Goal: Contribute content: Add original content to the website for others to see

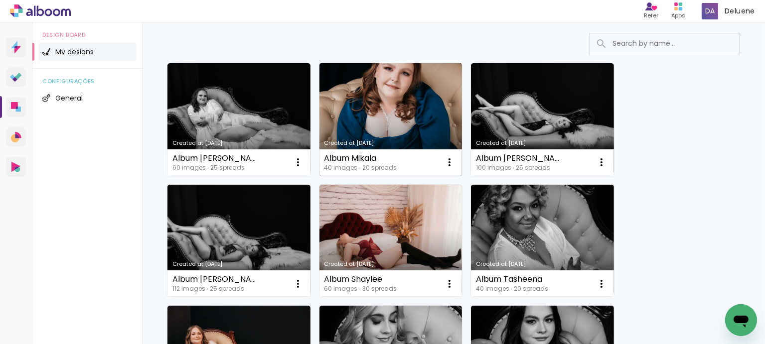
scroll to position [50, 0]
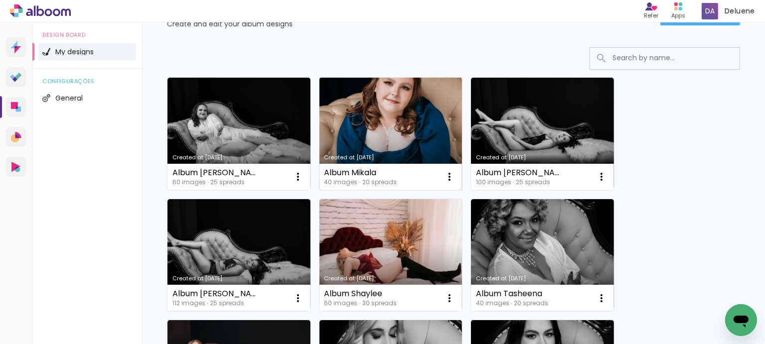
click at [386, 122] on link "Created at [DATE]" at bounding box center [390, 134] width 143 height 113
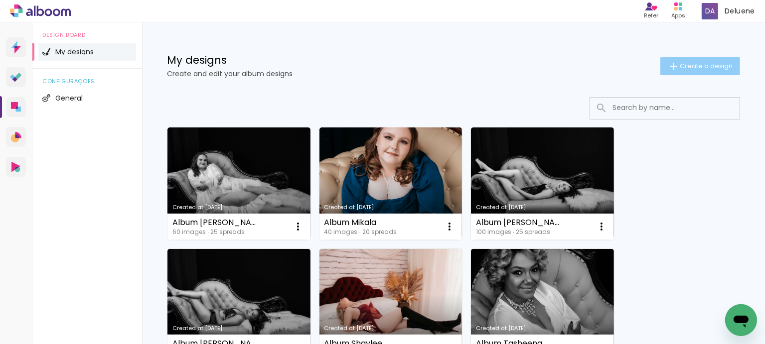
click at [693, 65] on span "Create a design" at bounding box center [705, 66] width 53 height 6
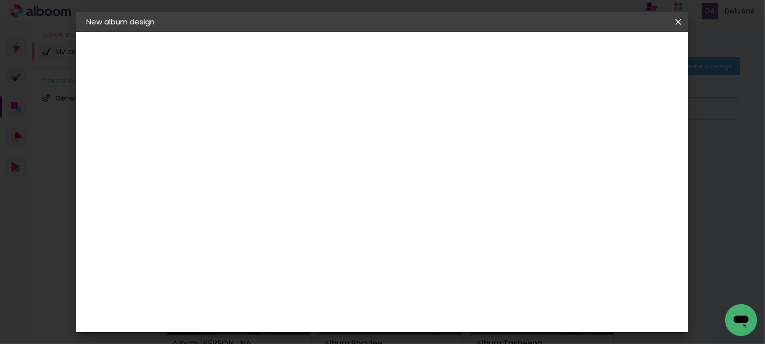
click at [249, 133] on input at bounding box center [249, 133] width 0 height 15
type input "Album Ebony"
type paper-input "Album Ebony"
click at [0, 0] on slot "Next" at bounding box center [0, 0] width 0 height 0
click at [361, 147] on paper-item "Free Size" at bounding box center [328, 151] width 65 height 22
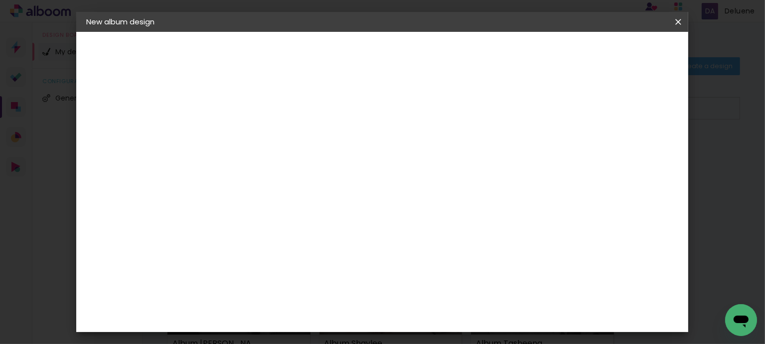
click at [0, 0] on slot "Next" at bounding box center [0, 0] width 0 height 0
click at [228, 232] on input "30" at bounding box center [218, 230] width 26 height 15
type input "3"
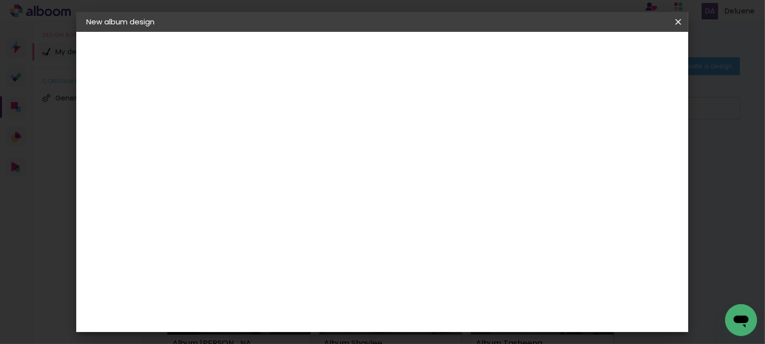
type input "27,94"
type paper-input "27,94"
click at [447, 314] on input "60" at bounding box center [437, 315] width 26 height 15
type input "6"
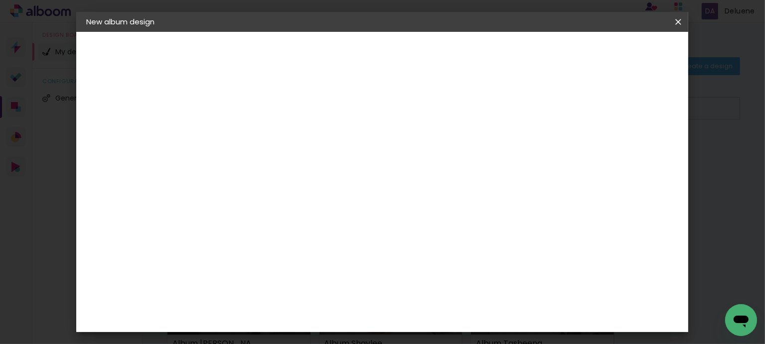
type input "55,88"
type paper-input "55,88"
click at [625, 53] on paper-button "Start design" at bounding box center [594, 52] width 62 height 17
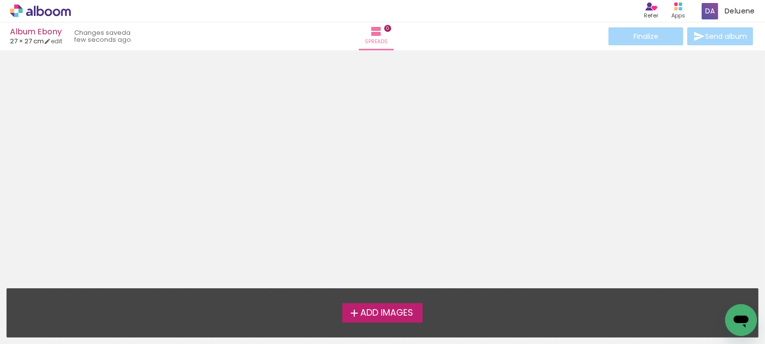
click at [382, 312] on span "Add Images" at bounding box center [386, 313] width 53 height 9
click at [0, 0] on input "file" at bounding box center [0, 0] width 0 height 0
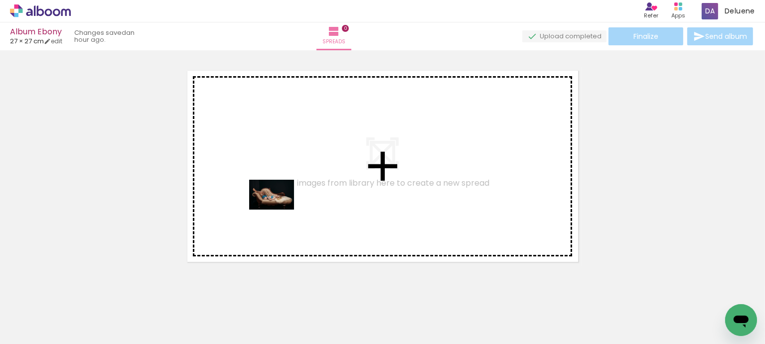
drag, startPoint x: 109, startPoint y: 317, endPoint x: 181, endPoint y: 303, distance: 73.6
click at [282, 207] on quentale-workspace at bounding box center [382, 172] width 765 height 344
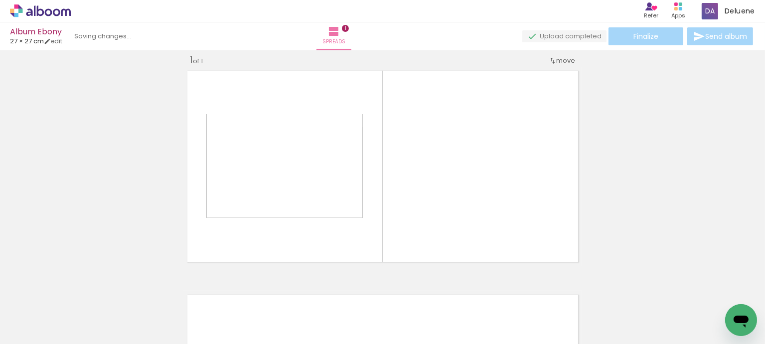
scroll to position [12, 0]
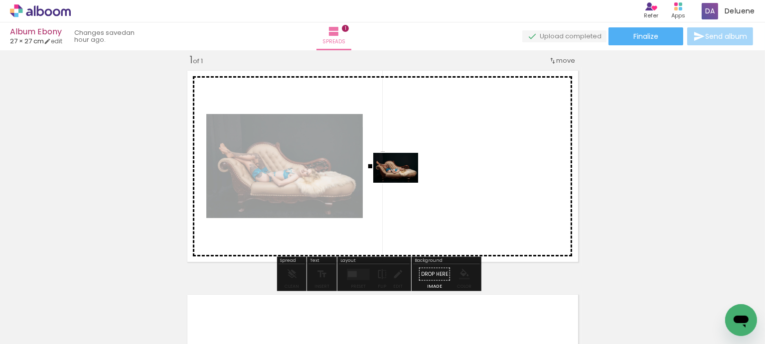
drag, startPoint x: 162, startPoint y: 314, endPoint x: 405, endPoint y: 181, distance: 277.5
click at [405, 181] on quentale-workspace at bounding box center [382, 172] width 765 height 344
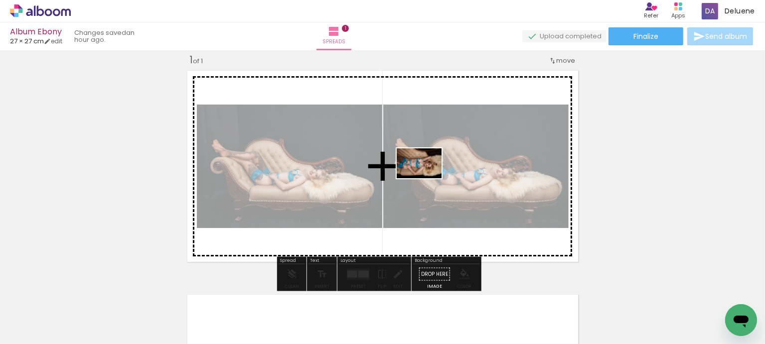
drag, startPoint x: 218, startPoint y: 316, endPoint x: 434, endPoint y: 175, distance: 258.4
click at [431, 176] on quentale-workspace at bounding box center [382, 172] width 765 height 344
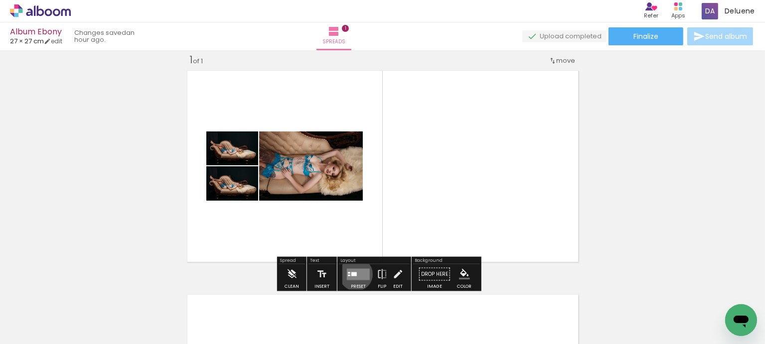
drag, startPoint x: 355, startPoint y: 274, endPoint x: 569, endPoint y: 186, distance: 231.6
click at [354, 273] on div at bounding box center [353, 274] width 5 height 4
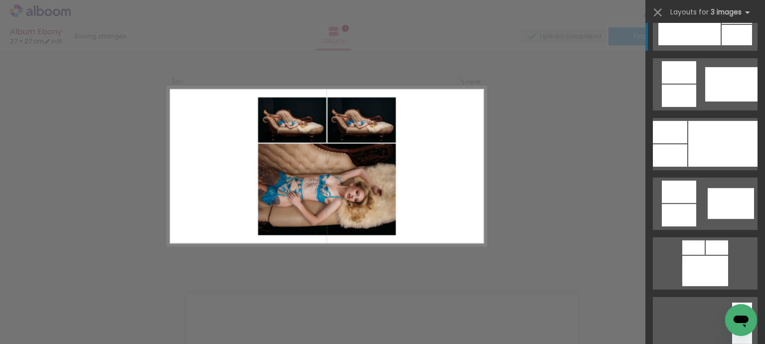
scroll to position [598, 0]
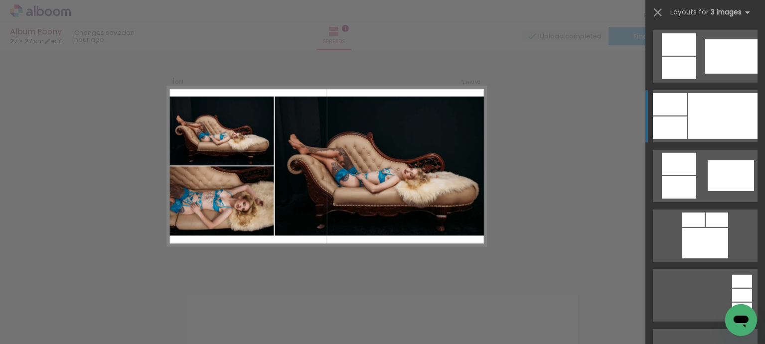
click at [695, 119] on div at bounding box center [722, 116] width 69 height 46
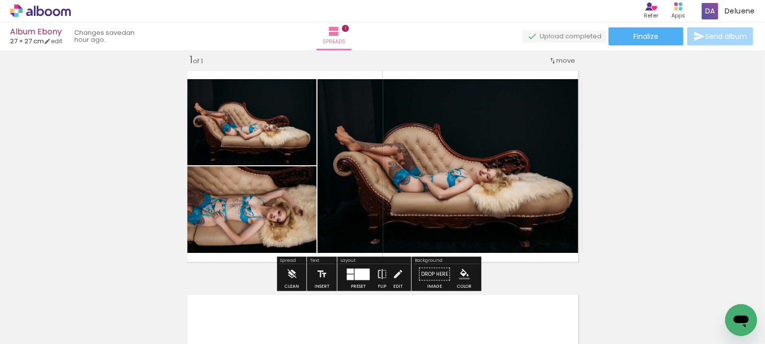
click at [254, 221] on quentale-photo at bounding box center [249, 209] width 133 height 87
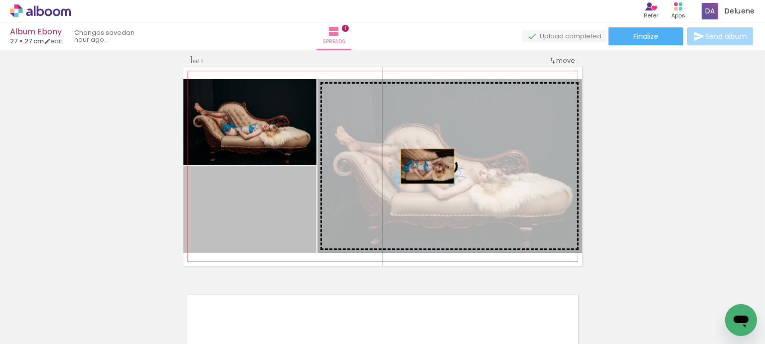
drag, startPoint x: 259, startPoint y: 219, endPoint x: 423, endPoint y: 166, distance: 172.5
click at [0, 0] on slot at bounding box center [0, 0] width 0 height 0
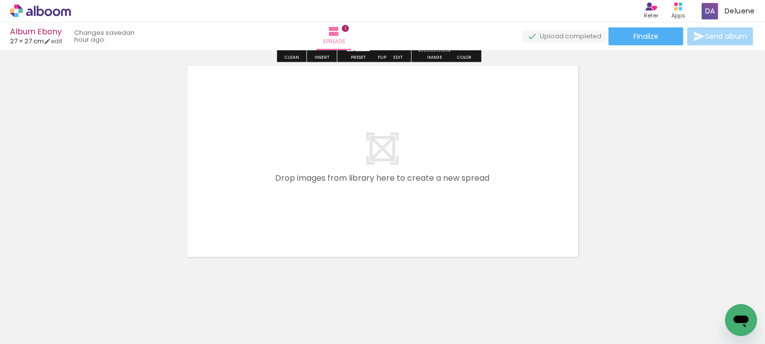
scroll to position [255, 0]
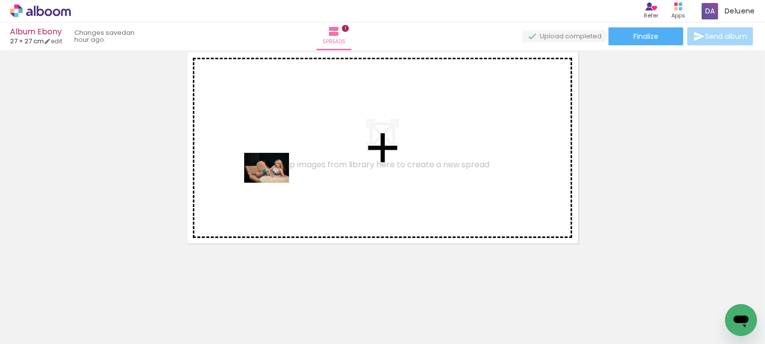
drag, startPoint x: 266, startPoint y: 318, endPoint x: 281, endPoint y: 197, distance: 122.0
click at [275, 165] on quentale-workspace at bounding box center [382, 172] width 765 height 344
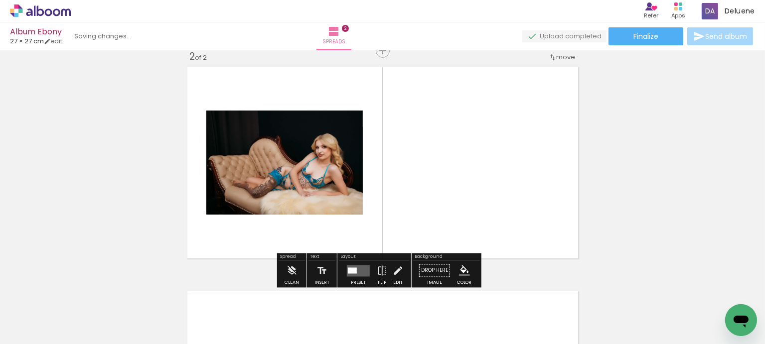
scroll to position [237, 0]
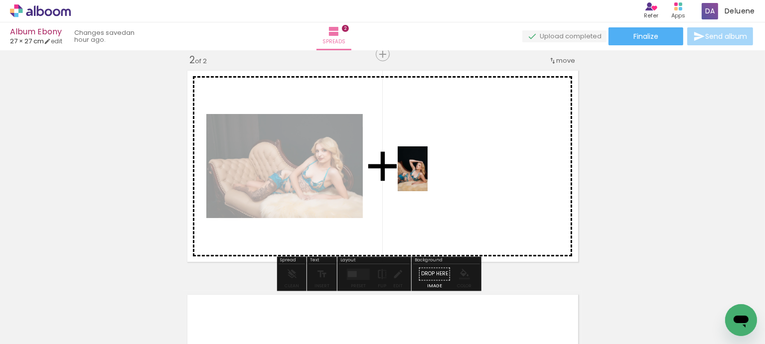
drag, startPoint x: 332, startPoint y: 327, endPoint x: 427, endPoint y: 176, distance: 178.4
click at [427, 176] on quentale-workspace at bounding box center [382, 172] width 765 height 344
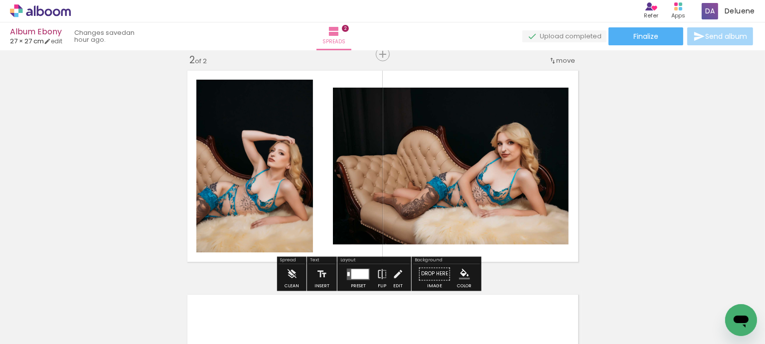
click at [352, 270] on div at bounding box center [359, 274] width 17 height 10
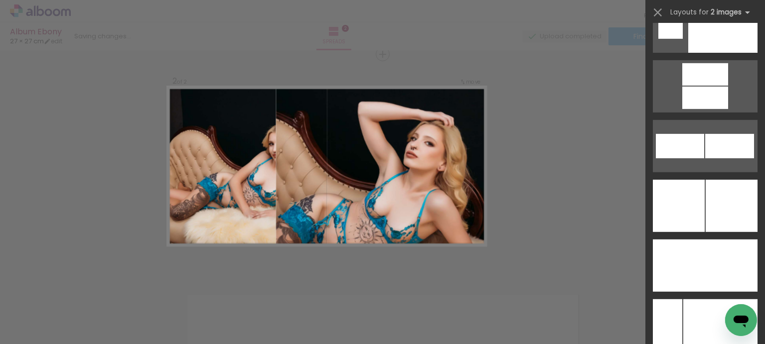
scroll to position [4583, 0]
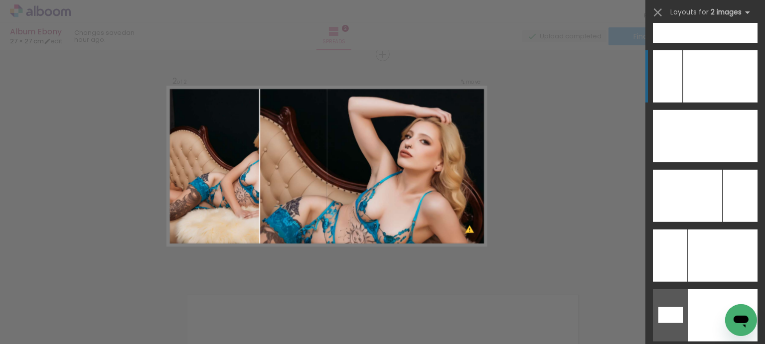
click at [695, 89] on div at bounding box center [720, 76] width 74 height 52
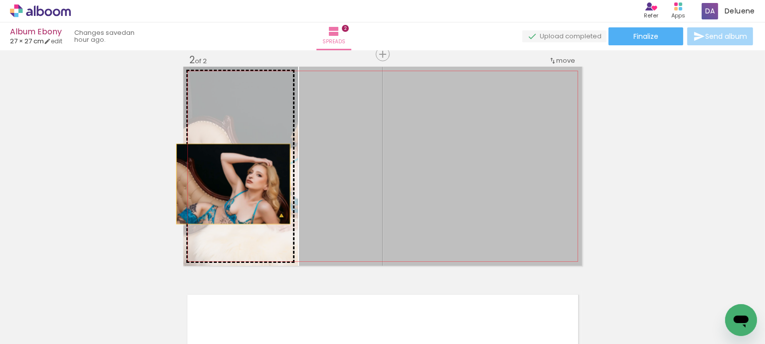
drag, startPoint x: 366, startPoint y: 185, endPoint x: 229, endPoint y: 184, distance: 136.5
click at [0, 0] on slot at bounding box center [0, 0] width 0 height 0
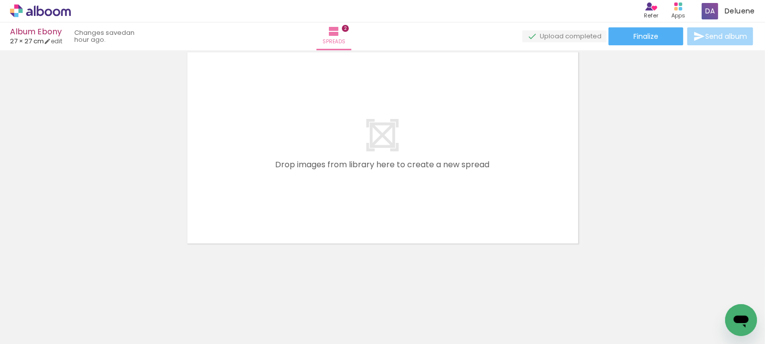
scroll to position [0, 241]
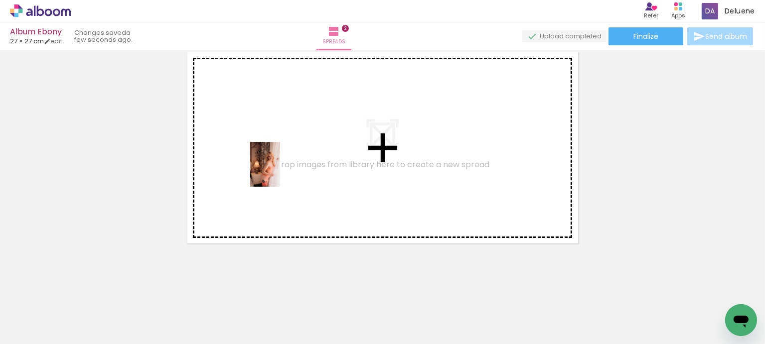
drag, startPoint x: 148, startPoint y: 312, endPoint x: 254, endPoint y: 245, distance: 125.2
click at [282, 170] on quentale-workspace at bounding box center [382, 172] width 765 height 344
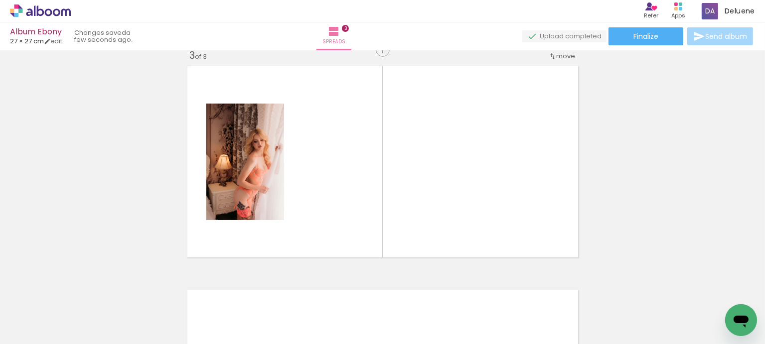
scroll to position [461, 0]
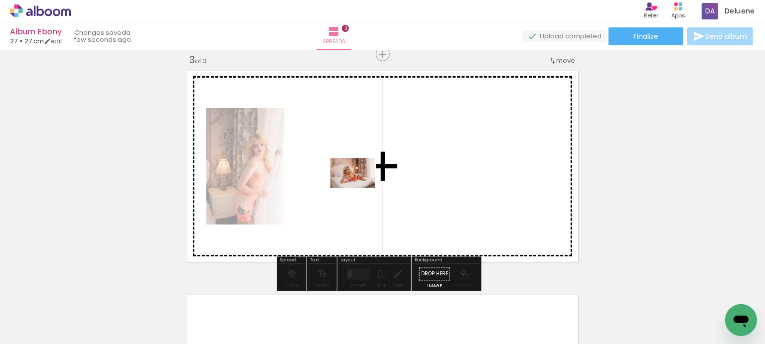
drag, startPoint x: 201, startPoint y: 319, endPoint x: 362, endPoint y: 186, distance: 208.4
click at [362, 186] on quentale-workspace at bounding box center [382, 172] width 765 height 344
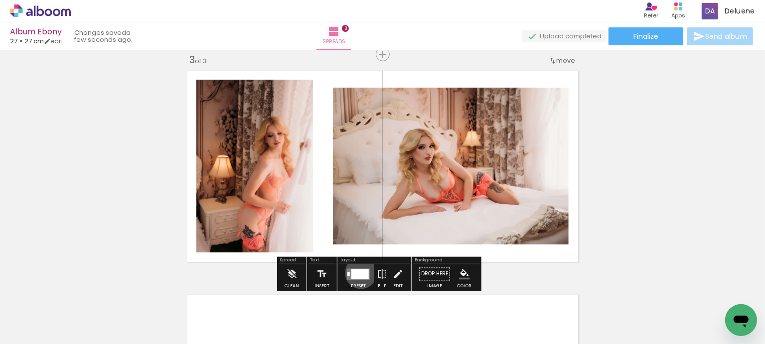
click at [360, 272] on div at bounding box center [359, 274] width 17 height 10
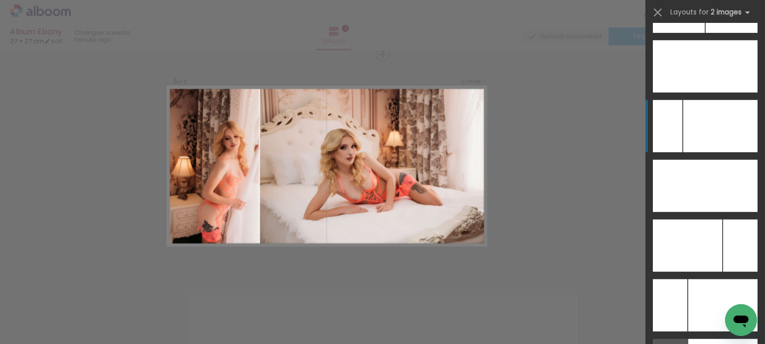
scroll to position [4633, 0]
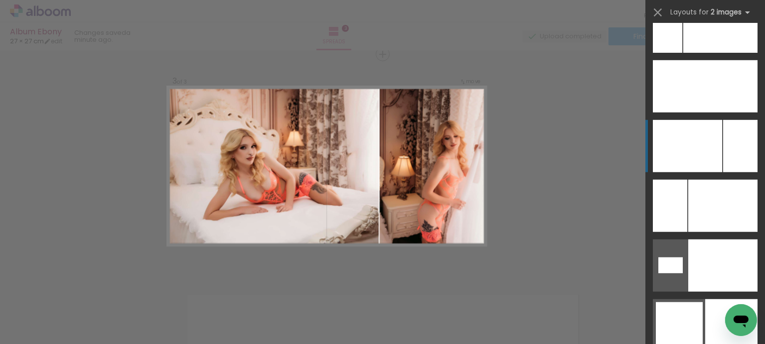
click at [706, 144] on div at bounding box center [687, 146] width 69 height 52
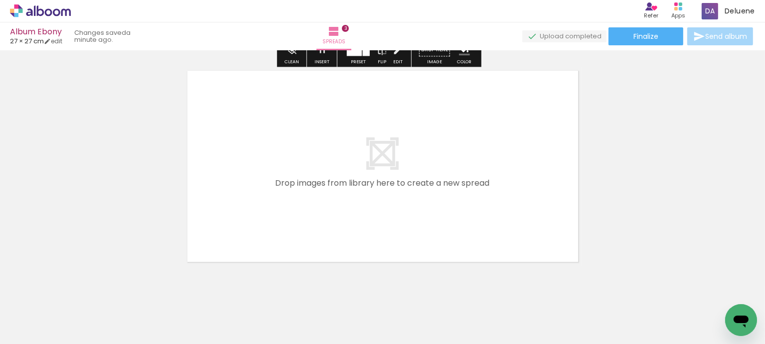
scroll to position [703, 0]
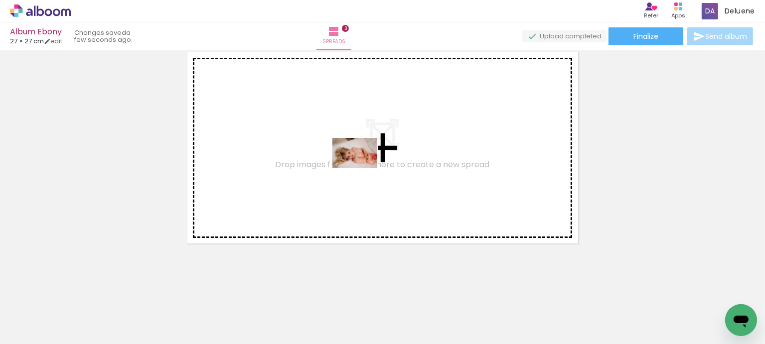
drag, startPoint x: 306, startPoint y: 321, endPoint x: 363, endPoint y: 167, distance: 163.9
click at [363, 167] on quentale-workspace at bounding box center [382, 172] width 765 height 344
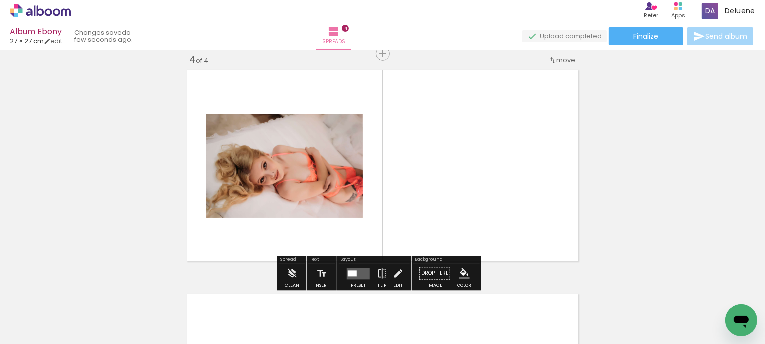
scroll to position [685, 0]
click at [352, 272] on div at bounding box center [352, 274] width 9 height 6
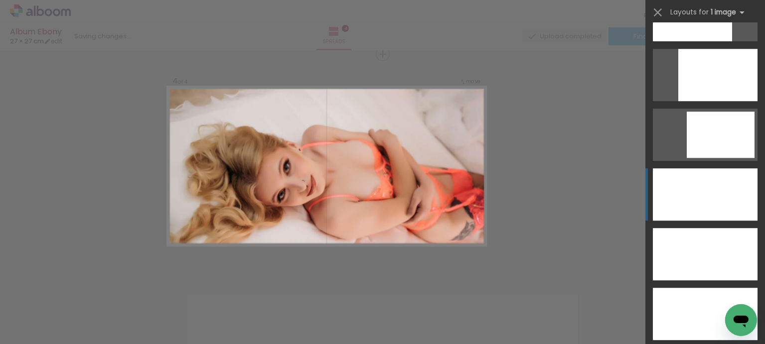
scroll to position [2740, 0]
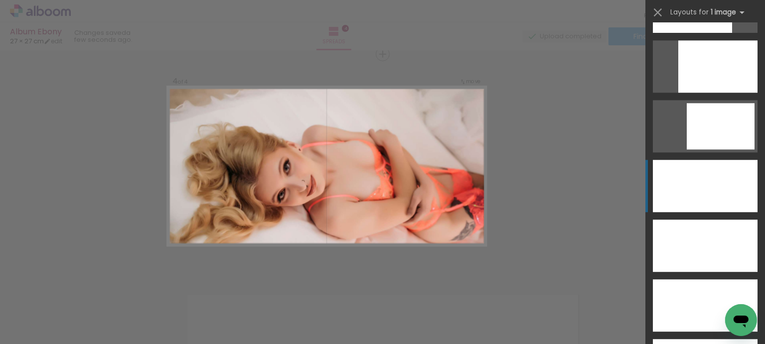
click at [696, 220] on div at bounding box center [705, 246] width 105 height 52
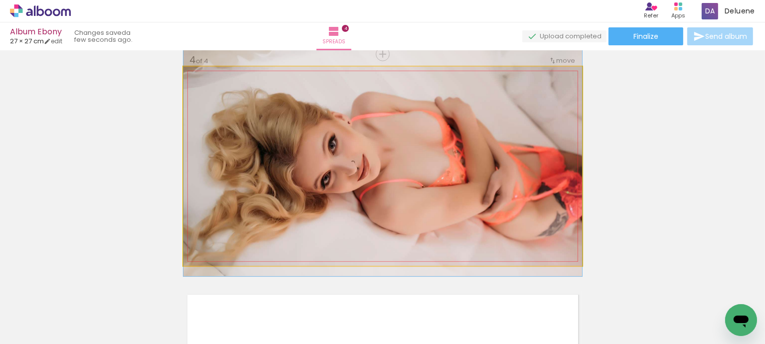
drag, startPoint x: 395, startPoint y: 199, endPoint x: 401, endPoint y: 176, distance: 23.7
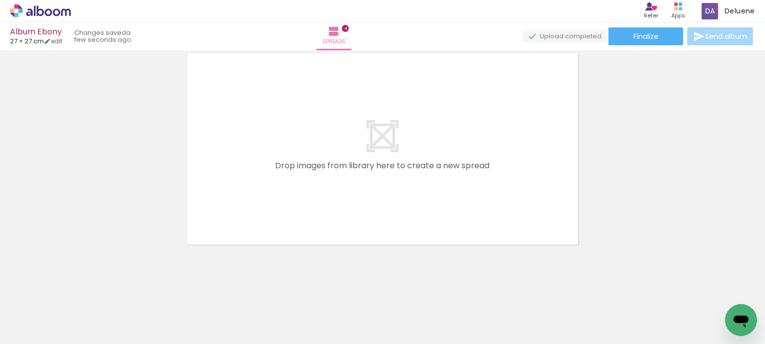
scroll to position [928, 0]
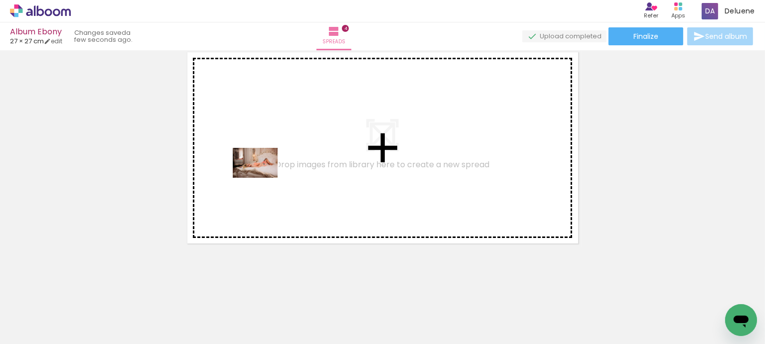
drag, startPoint x: 247, startPoint y: 312, endPoint x: 314, endPoint y: 250, distance: 91.7
click at [264, 166] on quentale-workspace at bounding box center [382, 172] width 765 height 344
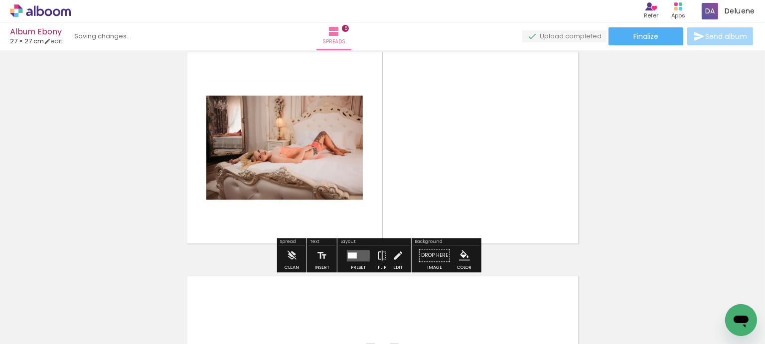
scroll to position [909, 0]
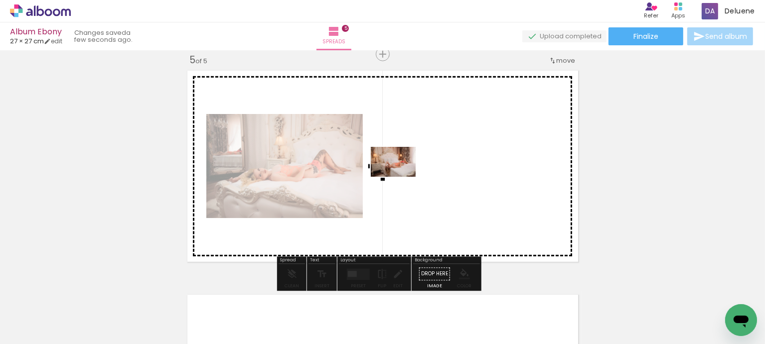
drag, startPoint x: 367, startPoint y: 323, endPoint x: 419, endPoint y: 248, distance: 91.6
click at [401, 177] on quentale-workspace at bounding box center [382, 172] width 765 height 344
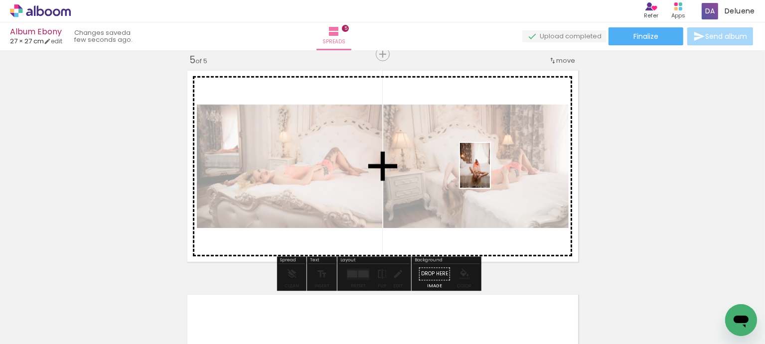
drag, startPoint x: 421, startPoint y: 327, endPoint x: 495, endPoint y: 163, distance: 180.2
click at [495, 163] on quentale-workspace at bounding box center [382, 172] width 765 height 344
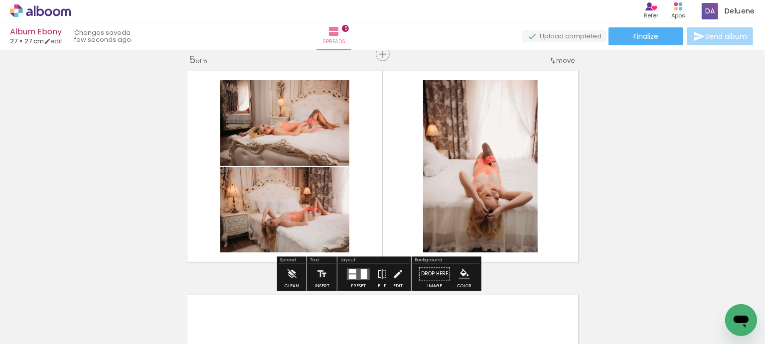
click at [355, 272] on div at bounding box center [352, 271] width 7 height 4
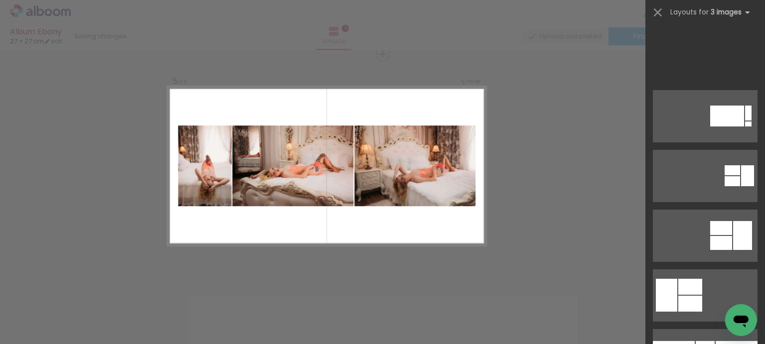
scroll to position [299, 0]
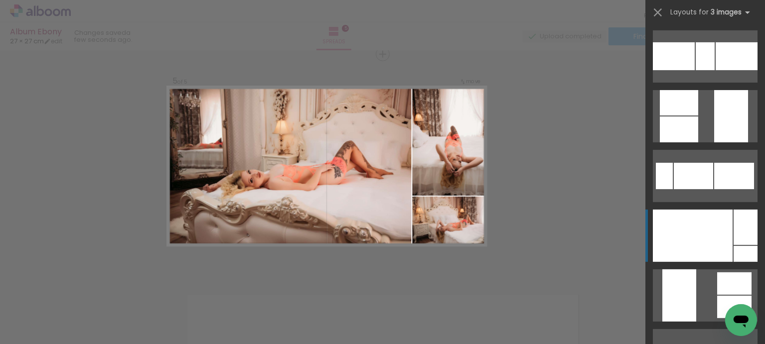
click at [696, 232] on div at bounding box center [693, 236] width 80 height 52
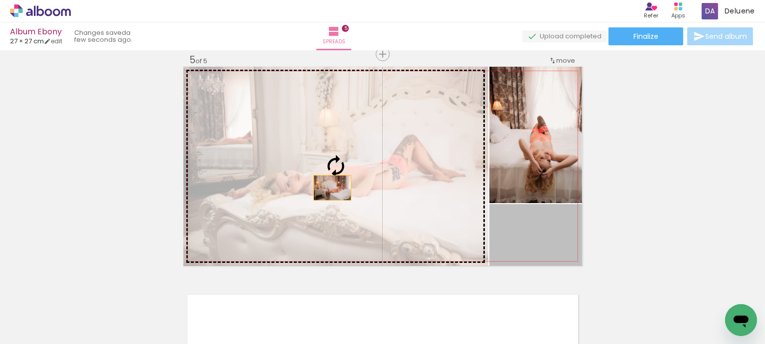
drag, startPoint x: 533, startPoint y: 243, endPoint x: 328, endPoint y: 188, distance: 212.1
click at [0, 0] on slot at bounding box center [0, 0] width 0 height 0
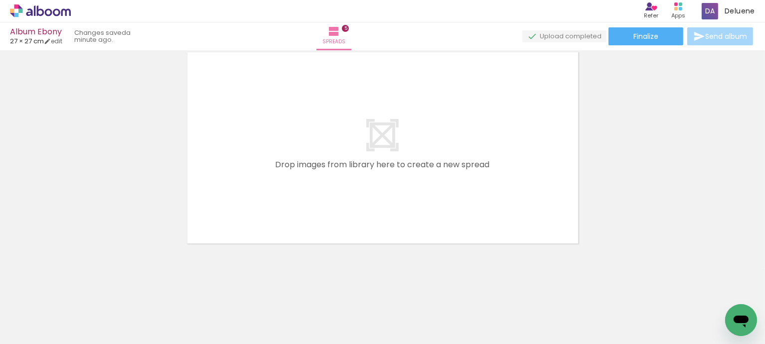
scroll to position [0, 484]
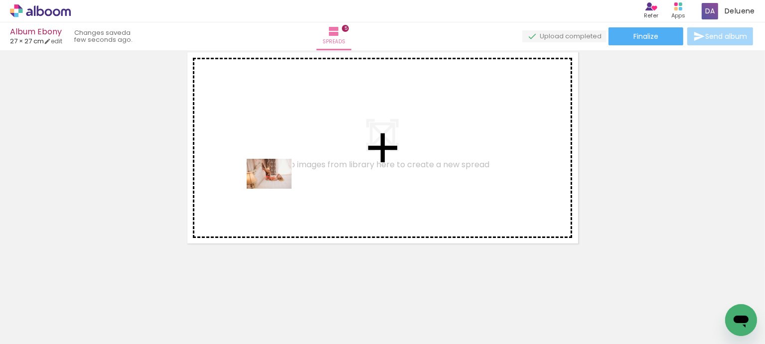
drag, startPoint x: 283, startPoint y: 322, endPoint x: 317, endPoint y: 244, distance: 84.8
click at [274, 178] on quentale-workspace at bounding box center [382, 172] width 765 height 344
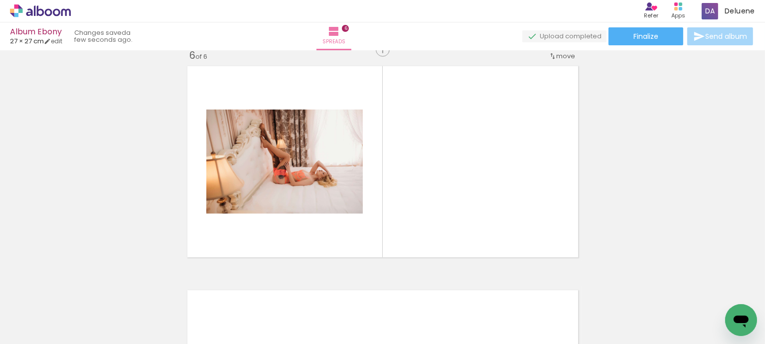
scroll to position [1133, 0]
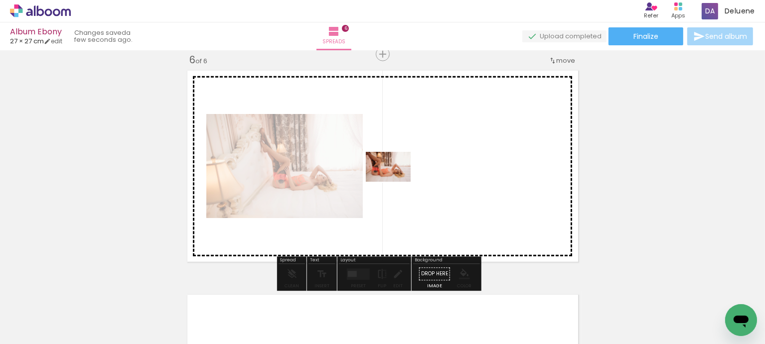
drag, startPoint x: 346, startPoint y: 320, endPoint x: 396, endPoint y: 182, distance: 147.0
click at [396, 182] on quentale-workspace at bounding box center [382, 172] width 765 height 344
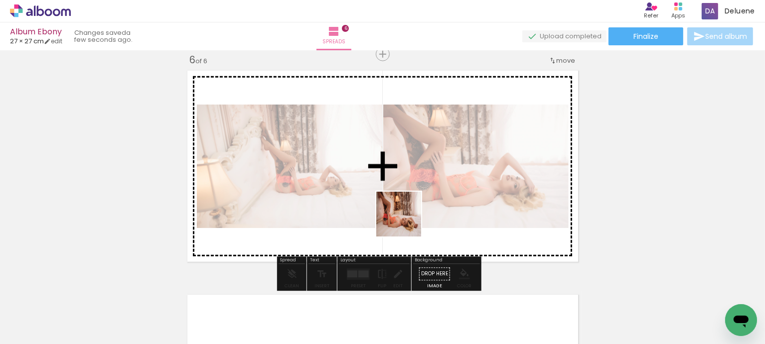
drag, startPoint x: 403, startPoint y: 315, endPoint x: 400, endPoint y: 203, distance: 112.6
click at [405, 183] on quentale-workspace at bounding box center [382, 172] width 765 height 344
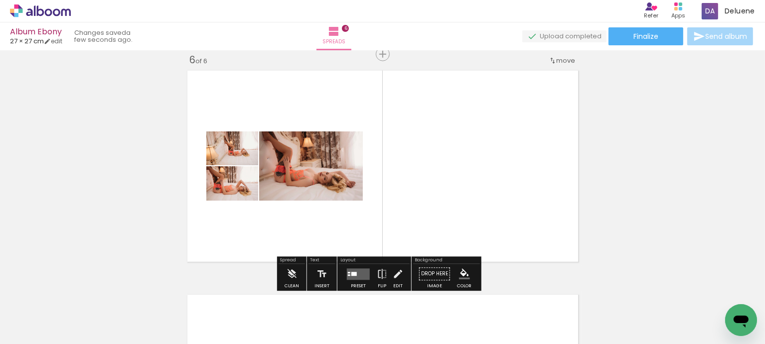
click at [358, 276] on quentale-layouter at bounding box center [358, 274] width 23 height 11
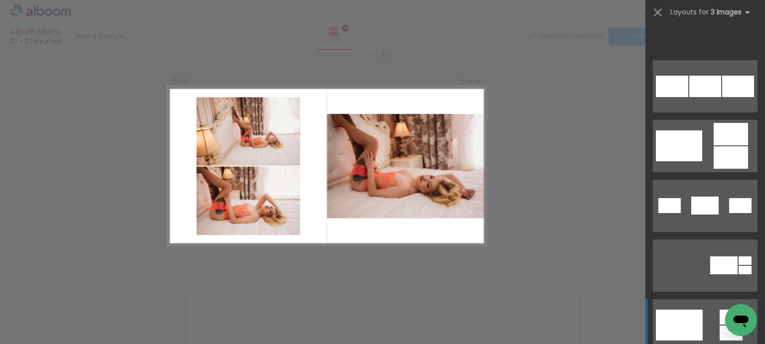
scroll to position [448, 0]
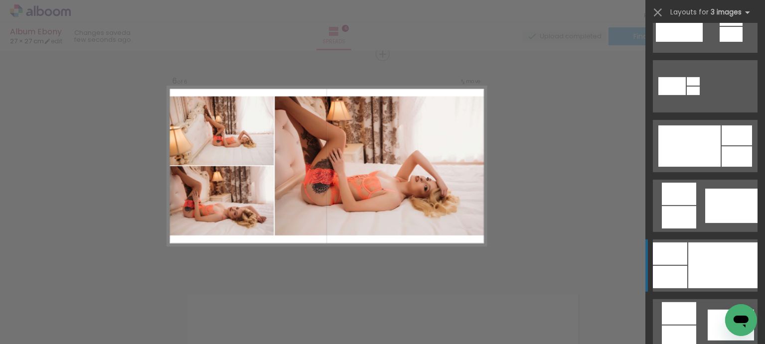
click at [699, 265] on div at bounding box center [722, 266] width 69 height 46
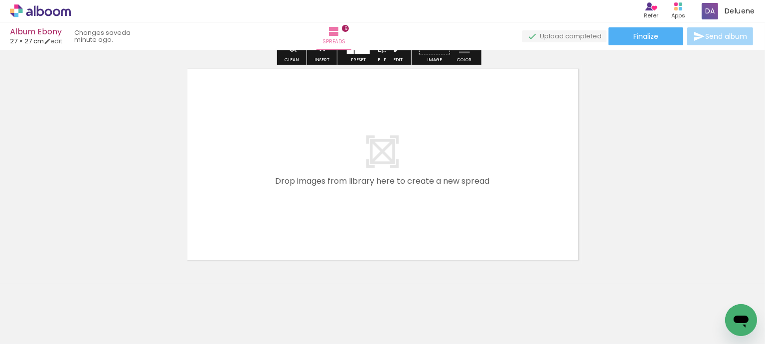
scroll to position [1376, 0]
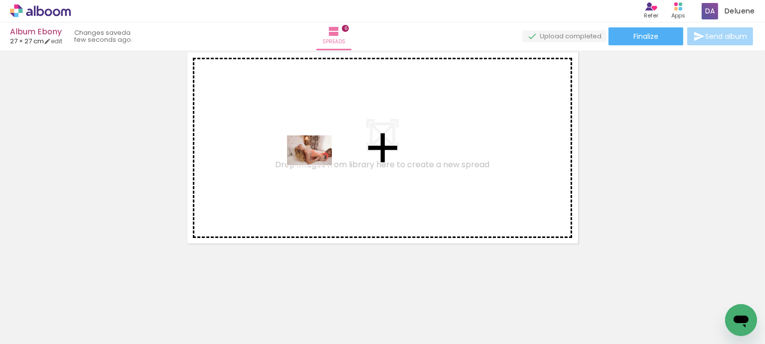
drag, startPoint x: 231, startPoint y: 317, endPoint x: 384, endPoint y: 224, distance: 179.3
click at [322, 153] on quentale-workspace at bounding box center [382, 172] width 765 height 344
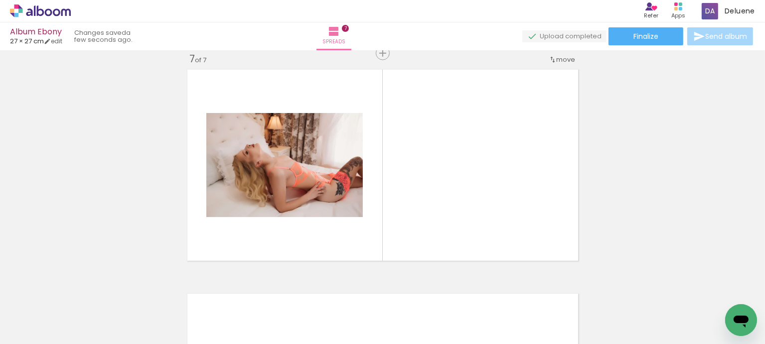
scroll to position [1357, 0]
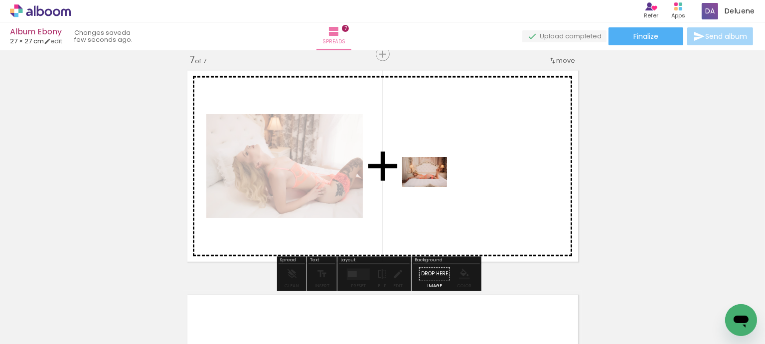
drag, startPoint x: 455, startPoint y: 312, endPoint x: 431, endPoint y: 181, distance: 133.3
click at [431, 181] on quentale-workspace at bounding box center [382, 172] width 765 height 344
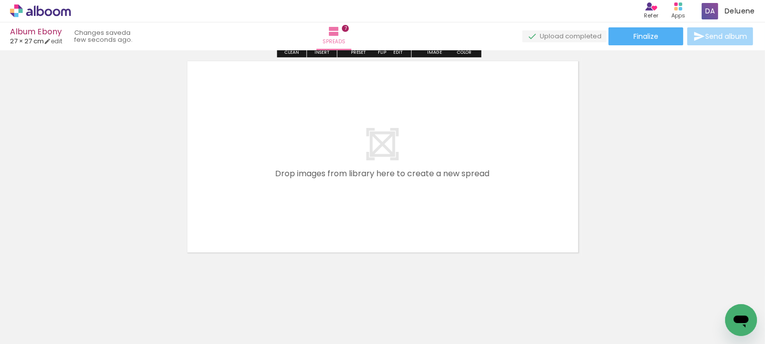
scroll to position [1600, 0]
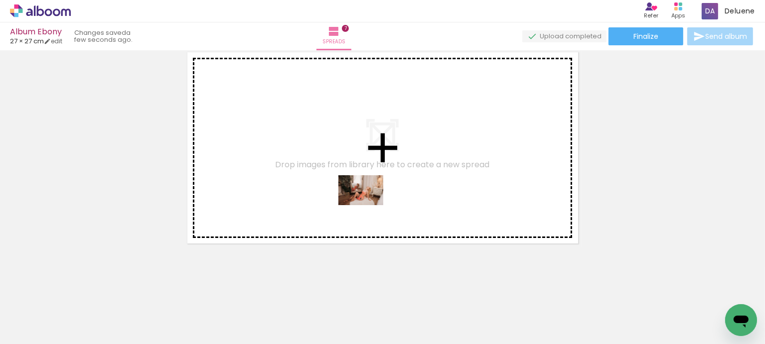
drag, startPoint x: 508, startPoint y: 320, endPoint x: 582, endPoint y: 273, distance: 87.1
click at [313, 176] on quentale-workspace at bounding box center [382, 172] width 765 height 344
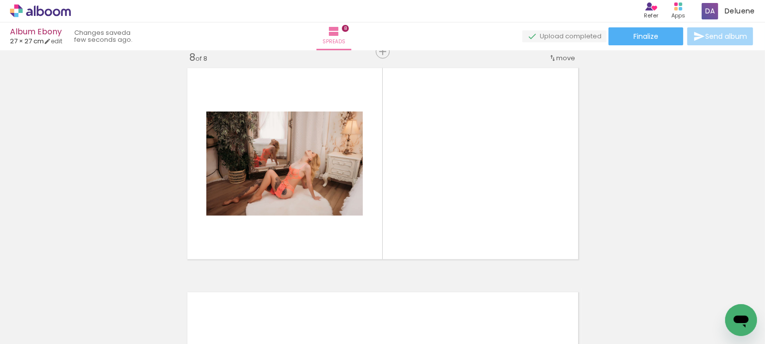
scroll to position [1582, 0]
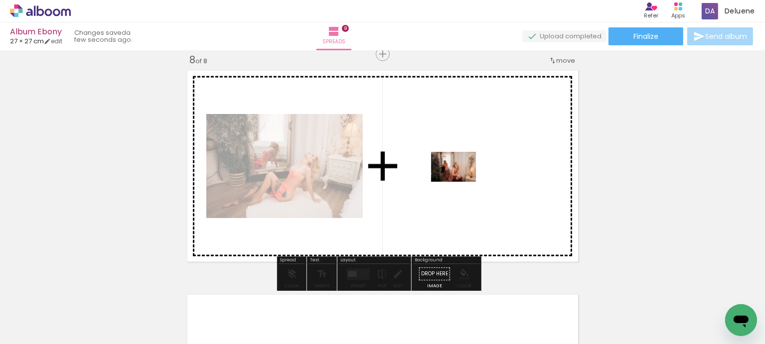
drag, startPoint x: 625, startPoint y: 316, endPoint x: 460, endPoint y: 181, distance: 213.1
click at [460, 181] on quentale-workspace at bounding box center [382, 172] width 765 height 344
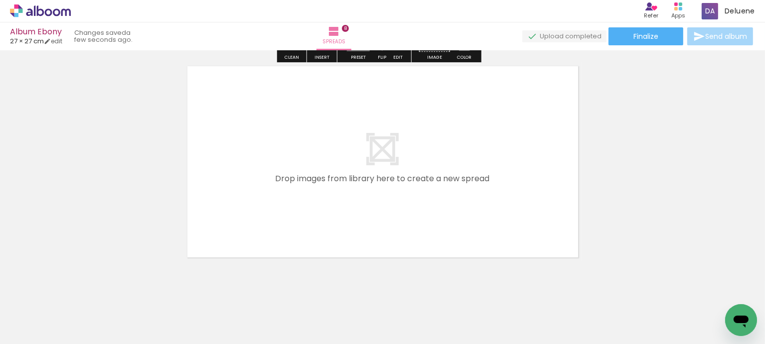
scroll to position [1824, 0]
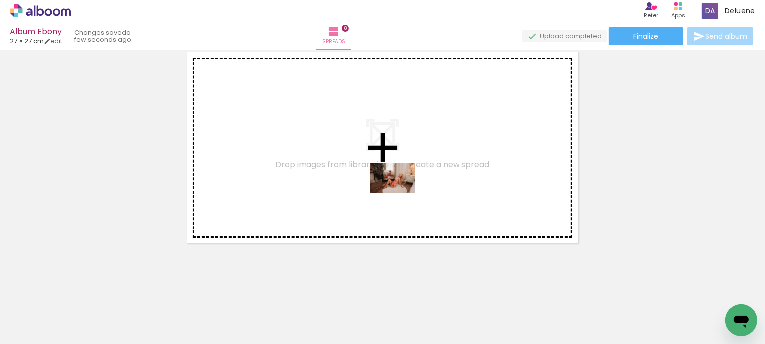
drag, startPoint x: 563, startPoint y: 313, endPoint x: 369, endPoint y: 163, distance: 245.1
click at [370, 165] on quentale-workspace at bounding box center [382, 172] width 765 height 344
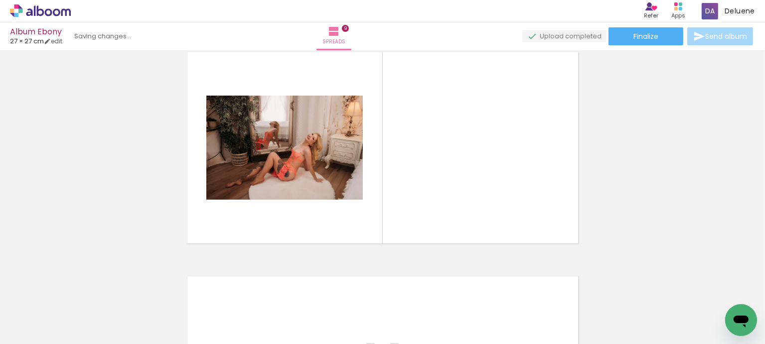
scroll to position [1806, 0]
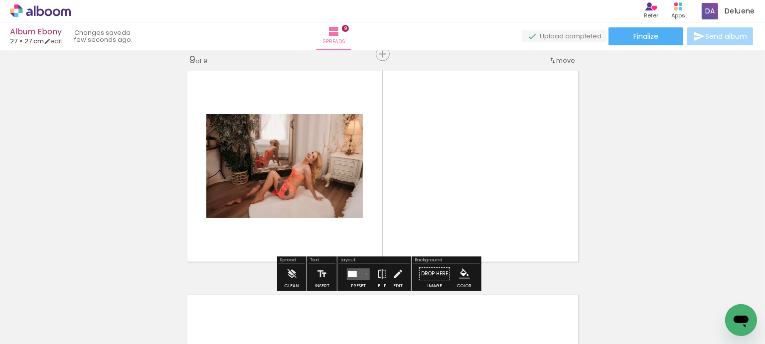
click at [365, 273] on quentale-layouter at bounding box center [358, 274] width 23 height 11
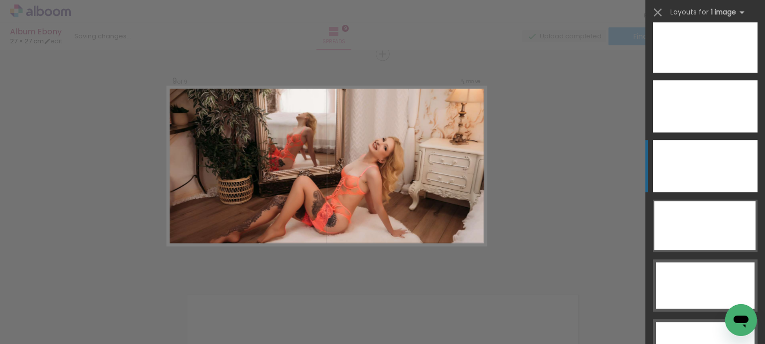
scroll to position [2939, 0]
click at [691, 57] on div at bounding box center [705, 46] width 105 height 52
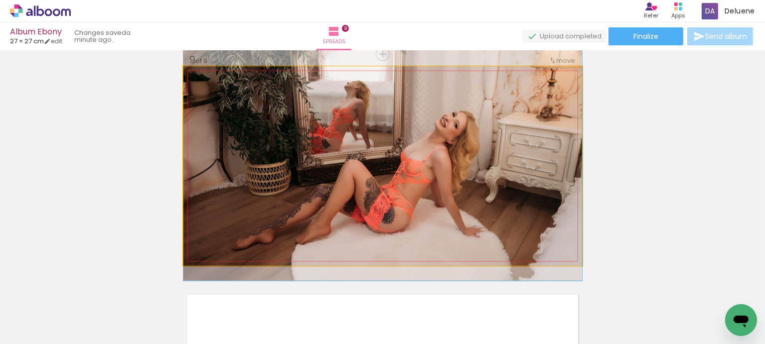
drag, startPoint x: 419, startPoint y: 177, endPoint x: 423, endPoint y: 159, distance: 18.8
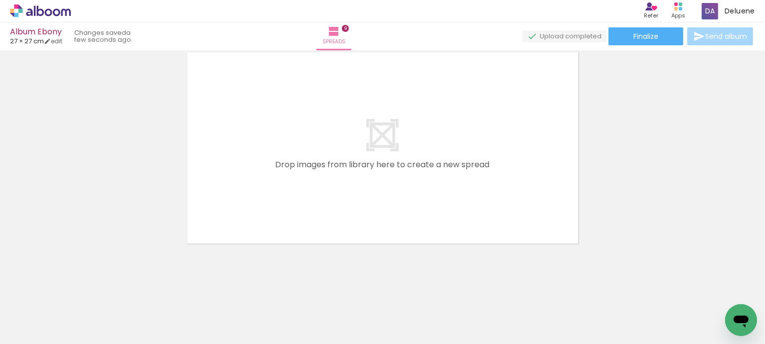
scroll to position [0, 940]
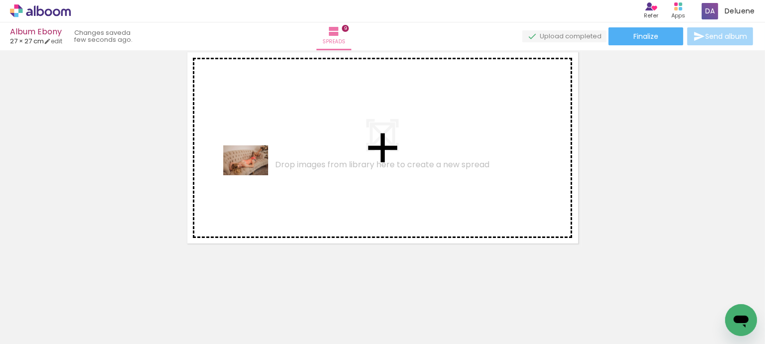
drag, startPoint x: 225, startPoint y: 319, endPoint x: 273, endPoint y: 277, distance: 63.9
click at [255, 148] on quentale-workspace at bounding box center [382, 172] width 765 height 344
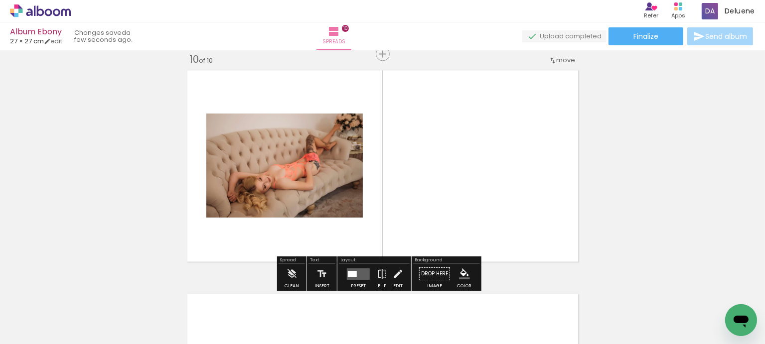
scroll to position [2030, 0]
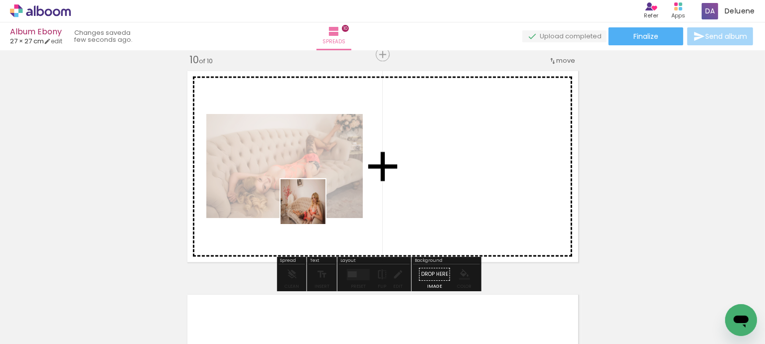
drag, startPoint x: 275, startPoint y: 317, endPoint x: 353, endPoint y: 214, distance: 129.8
click at [332, 163] on quentale-workspace at bounding box center [382, 172] width 765 height 344
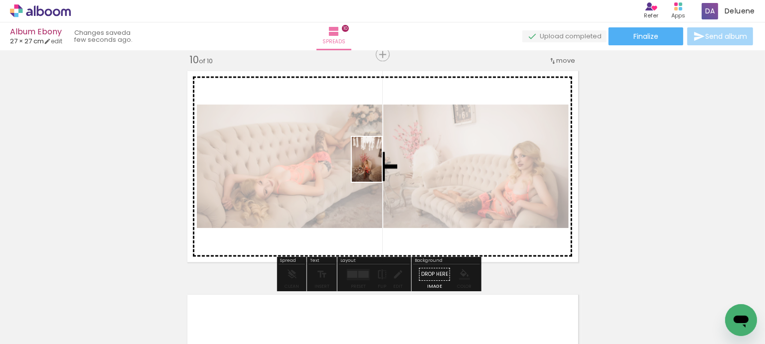
drag, startPoint x: 343, startPoint y: 295, endPoint x: 382, endPoint y: 166, distance: 134.7
click at [382, 166] on quentale-workspace at bounding box center [382, 172] width 765 height 344
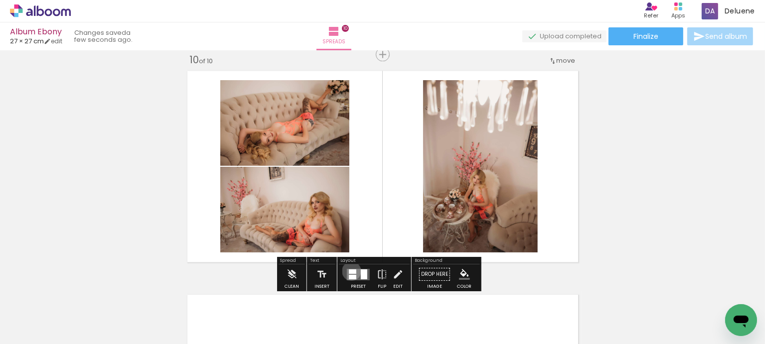
click at [350, 270] on div at bounding box center [352, 271] width 7 height 4
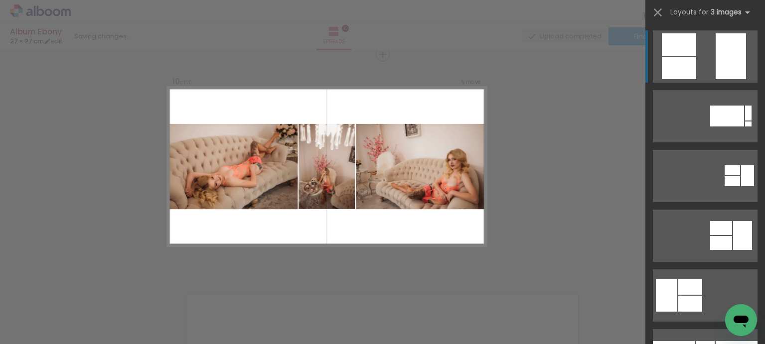
scroll to position [199, 0]
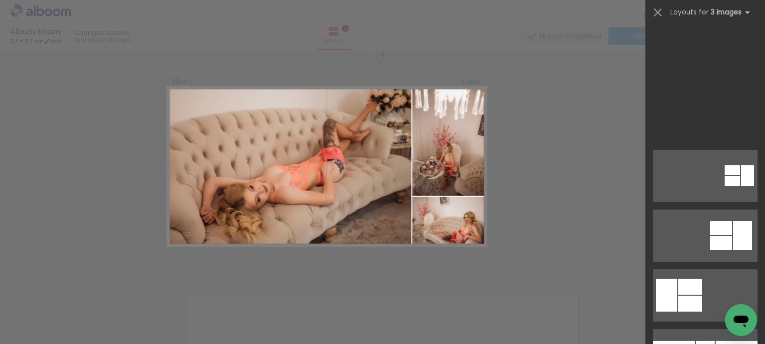
scroll to position [0, 940]
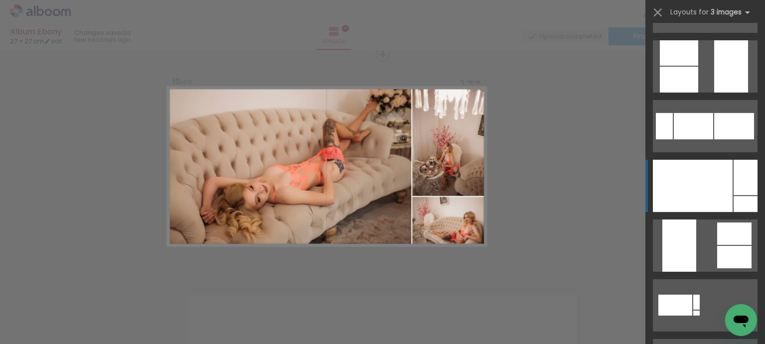
click at [704, 180] on div at bounding box center [693, 186] width 80 height 52
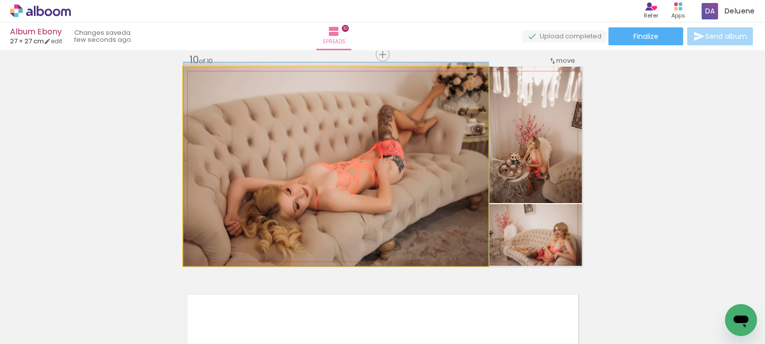
drag, startPoint x: 409, startPoint y: 161, endPoint x: 412, endPoint y: 156, distance: 5.4
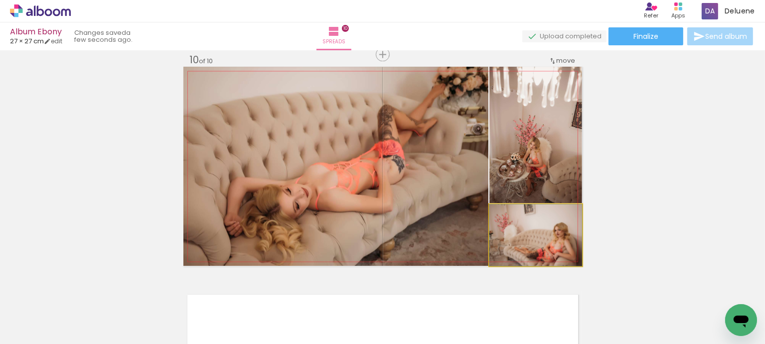
drag, startPoint x: 547, startPoint y: 244, endPoint x: 534, endPoint y: 239, distance: 14.3
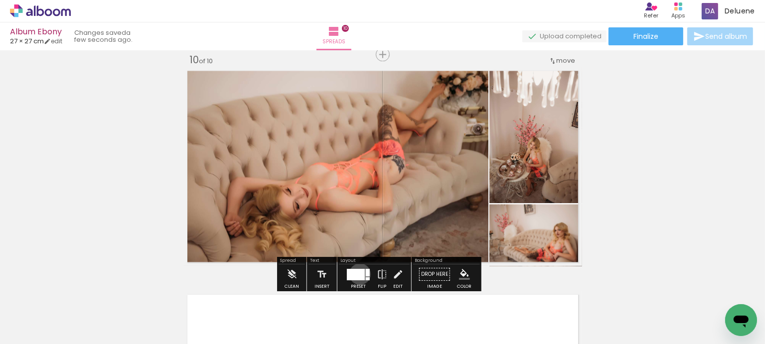
click at [359, 273] on div at bounding box center [356, 274] width 18 height 11
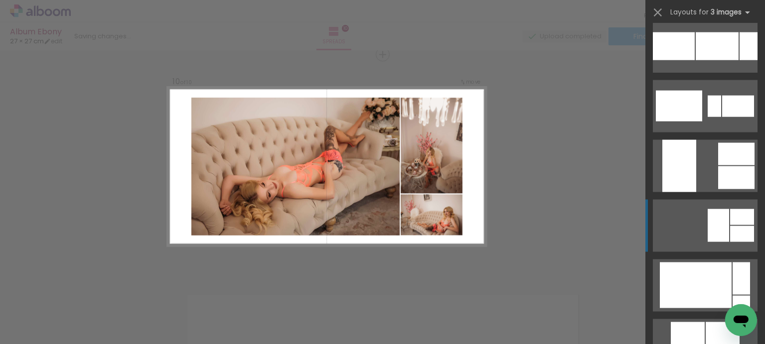
scroll to position [1425, 0]
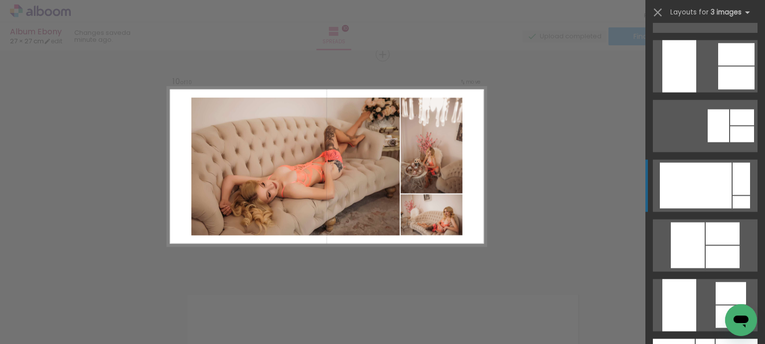
click at [708, 195] on div at bounding box center [696, 186] width 72 height 46
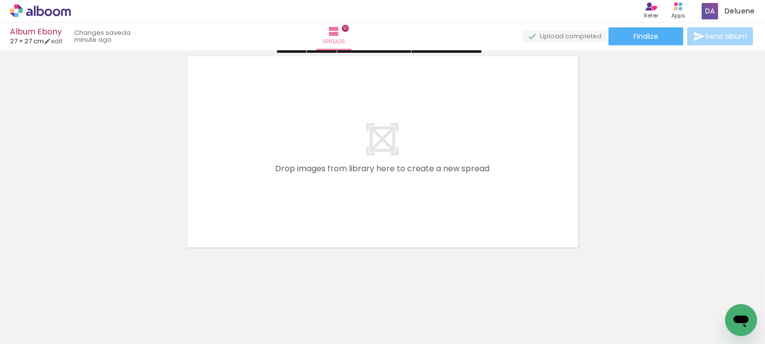
scroll to position [2273, 0]
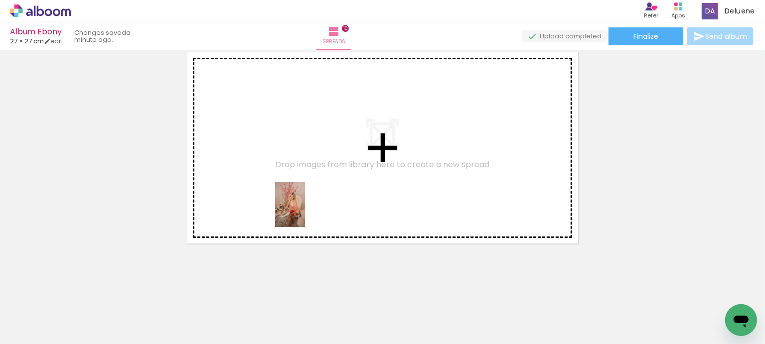
drag, startPoint x: 391, startPoint y: 316, endPoint x: 404, endPoint y: 274, distance: 43.8
click at [283, 174] on quentale-workspace at bounding box center [382, 172] width 765 height 344
